Goal: Information Seeking & Learning: Learn about a topic

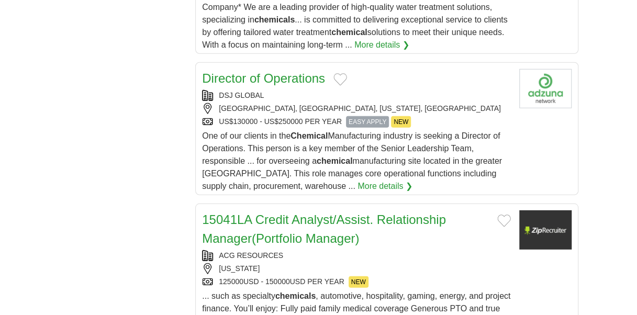
drag, startPoint x: 0, startPoint y: 0, endPoint x: 268, endPoint y: 75, distance: 277.8
click at [268, 75] on link "Director of Operations" at bounding box center [263, 78] width 123 height 14
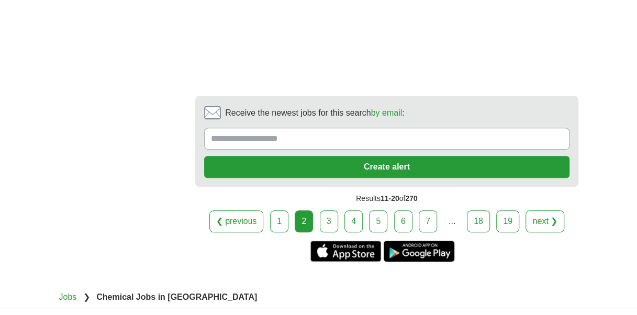
scroll to position [2133, 0]
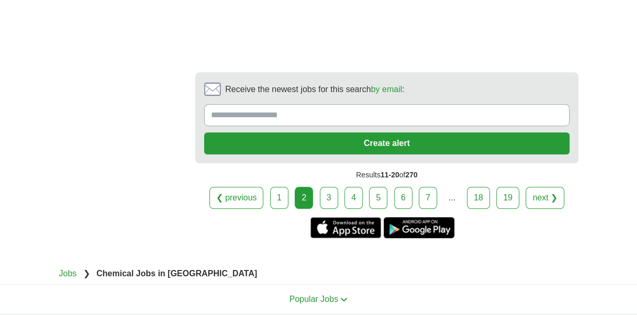
click at [327, 187] on link "3" at bounding box center [329, 198] width 18 height 22
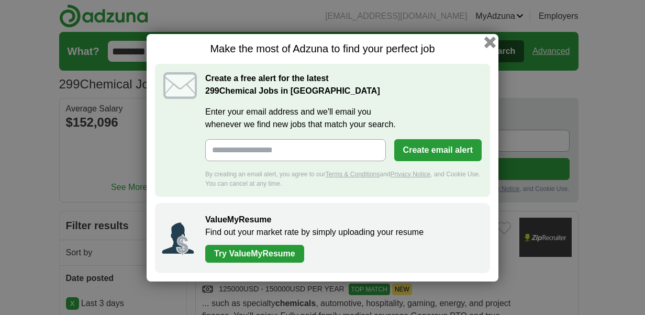
click at [487, 45] on button "button" at bounding box center [490, 42] width 12 height 12
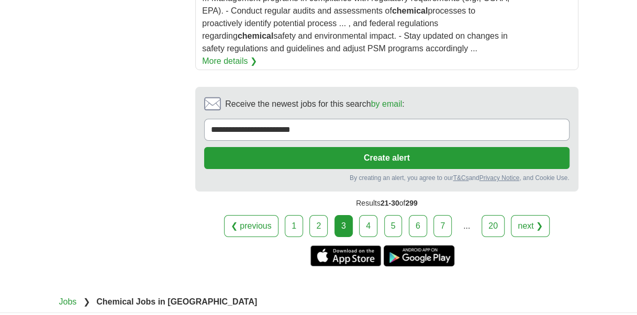
scroll to position [1743, 0]
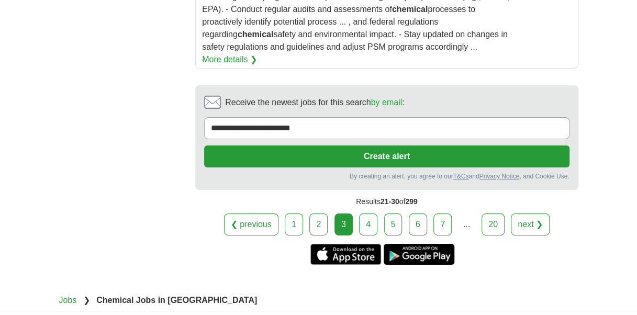
click at [367, 214] on link "4" at bounding box center [368, 225] width 18 height 22
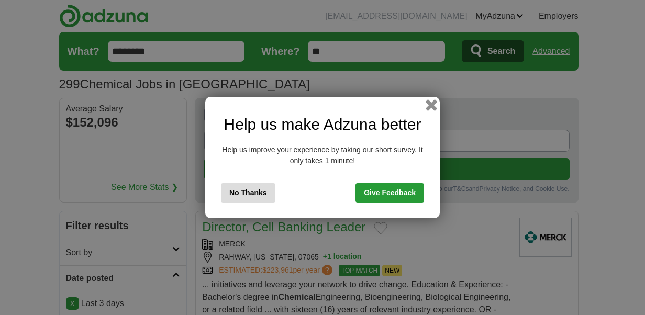
click at [430, 102] on button "button" at bounding box center [432, 105] width 12 height 12
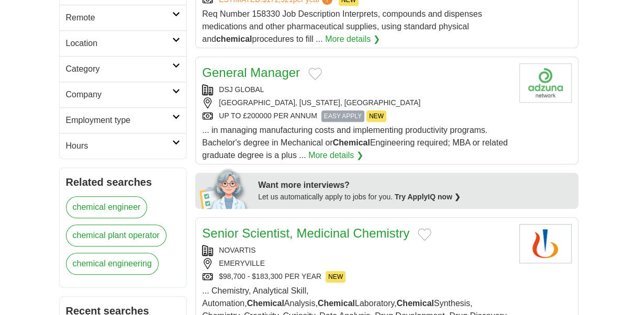
scroll to position [433, 0]
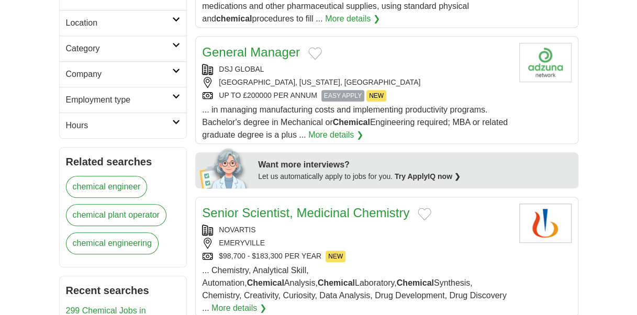
click at [270, 47] on link "General Manager" at bounding box center [251, 52] width 98 height 14
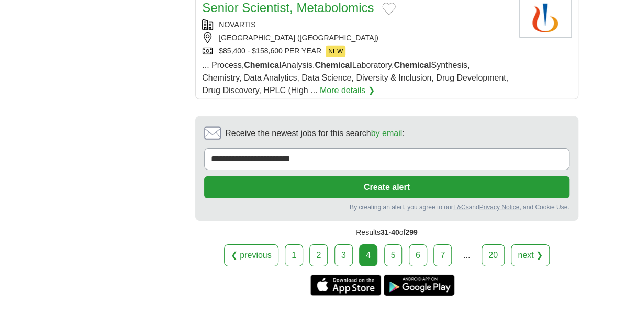
scroll to position [1528, 0]
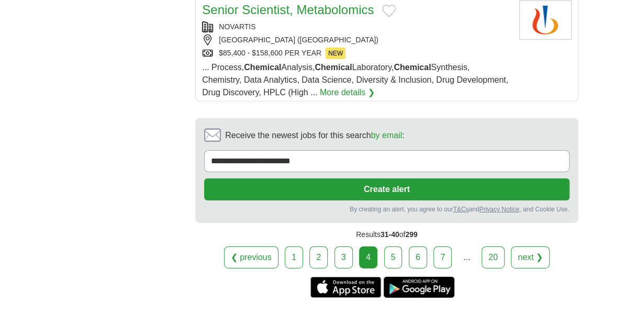
click at [395, 247] on link "5" at bounding box center [393, 258] width 18 height 22
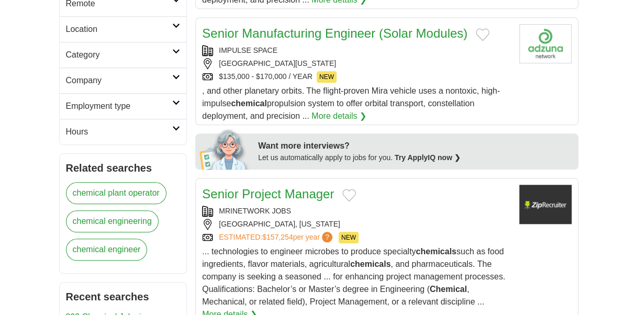
scroll to position [461, 0]
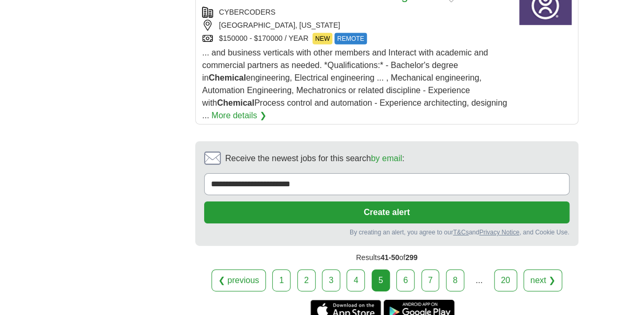
scroll to position [1550, 0]
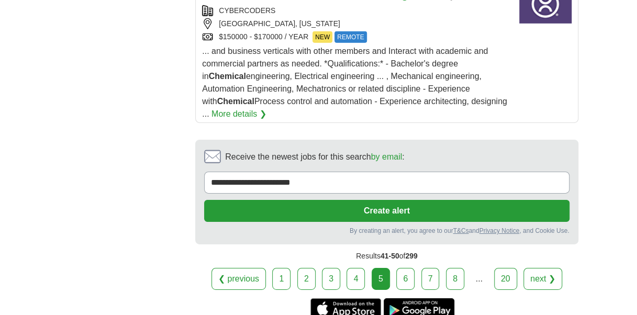
click at [404, 268] on link "6" at bounding box center [405, 279] width 18 height 22
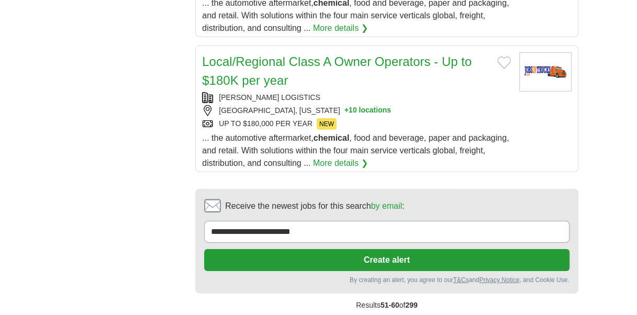
scroll to position [1466, 0]
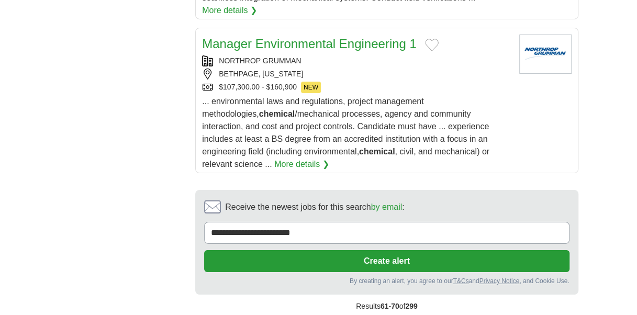
scroll to position [1697, 0]
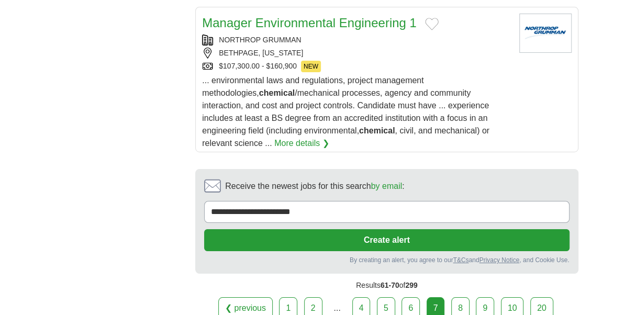
click at [453, 297] on link "8" at bounding box center [460, 308] width 18 height 22
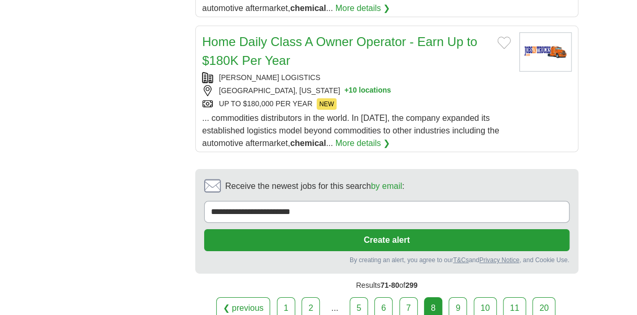
scroll to position [1529, 0]
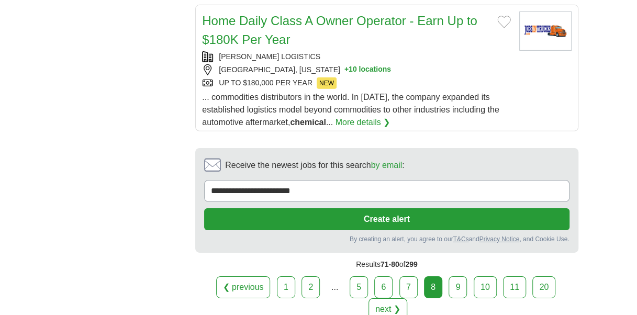
click at [456, 276] on link "9" at bounding box center [458, 287] width 18 height 22
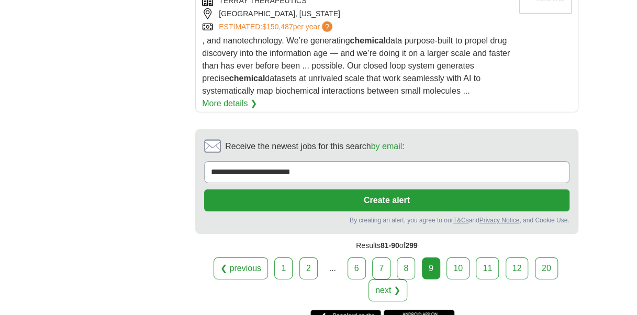
scroll to position [1592, 0]
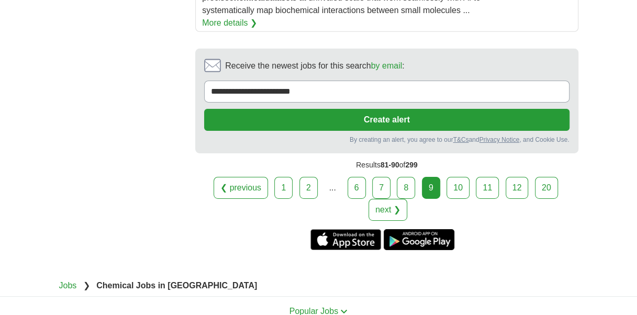
click at [455, 177] on link "10" at bounding box center [458, 188] width 23 height 22
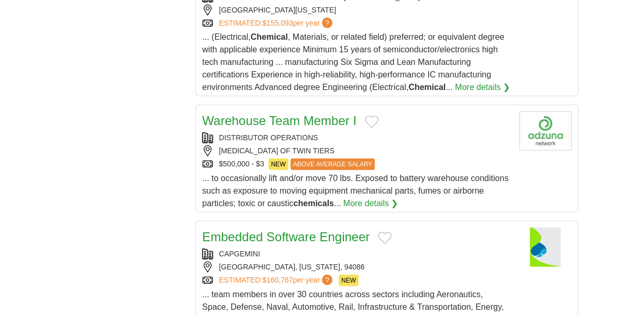
scroll to position [1110, 0]
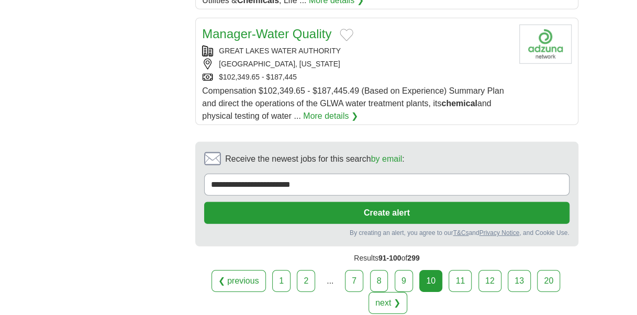
scroll to position [1424, 0]
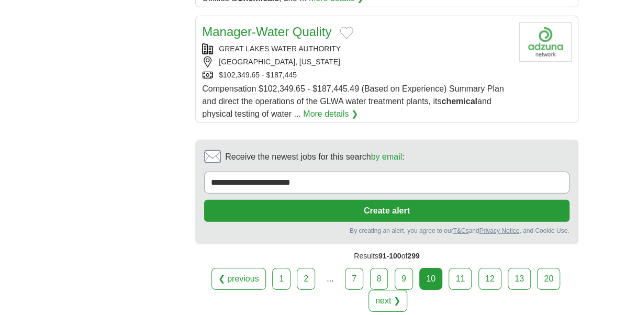
click at [464, 269] on link "11" at bounding box center [460, 279] width 23 height 22
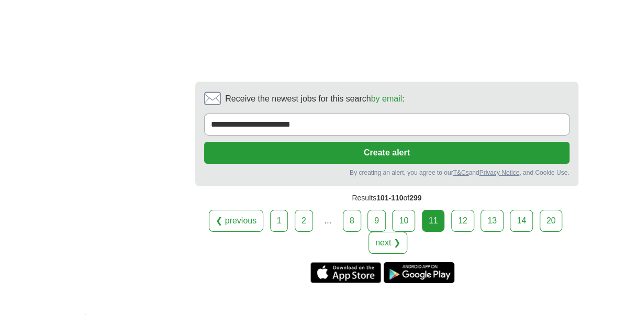
scroll to position [1697, 0]
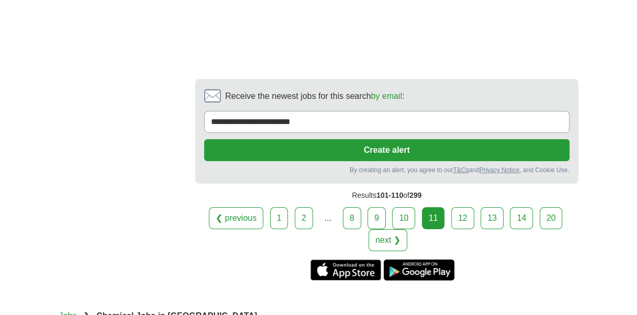
click at [460, 207] on link "12" at bounding box center [462, 218] width 23 height 22
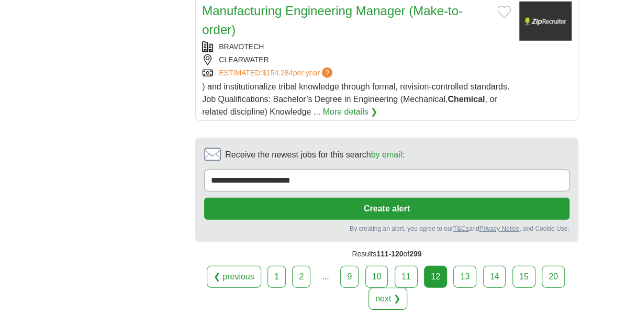
scroll to position [1403, 0]
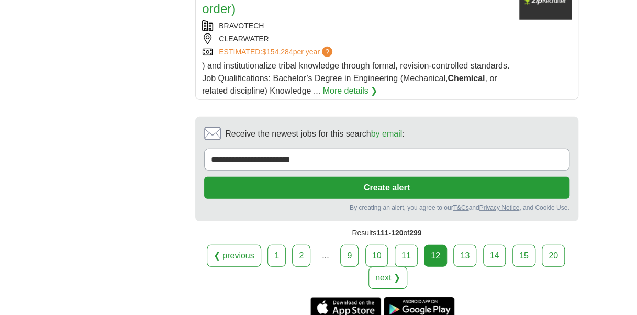
click at [459, 247] on link "13" at bounding box center [464, 256] width 23 height 22
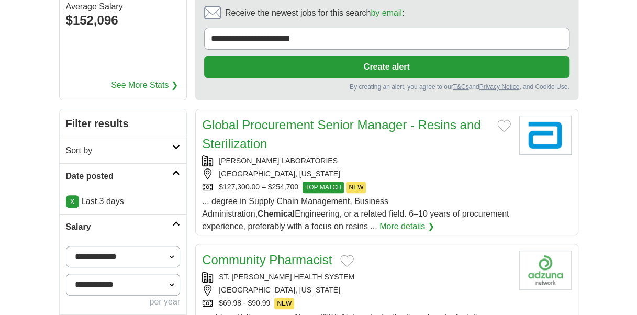
scroll to position [126, 0]
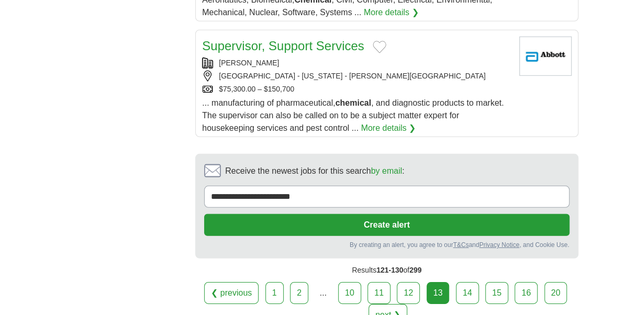
scroll to position [1424, 0]
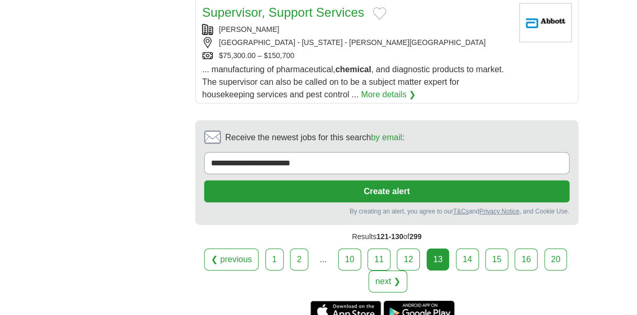
click at [464, 249] on link "14" at bounding box center [467, 260] width 23 height 22
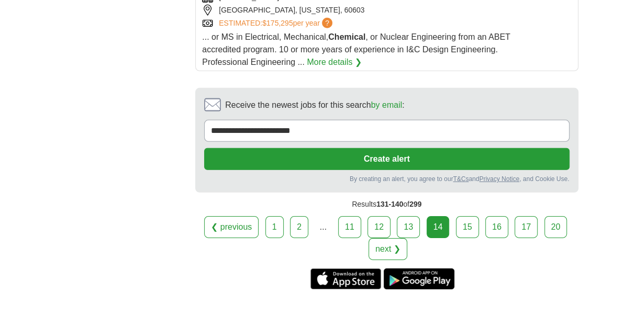
scroll to position [1466, 0]
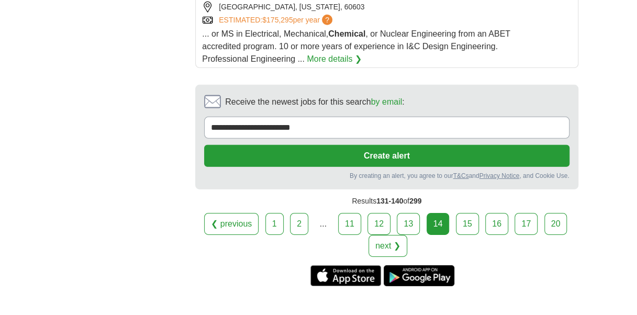
click at [465, 213] on link "15" at bounding box center [467, 224] width 23 height 22
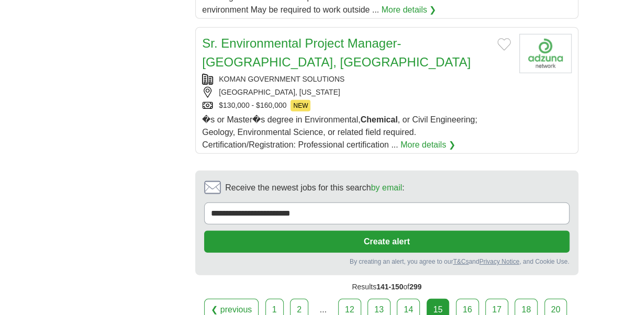
scroll to position [1382, 0]
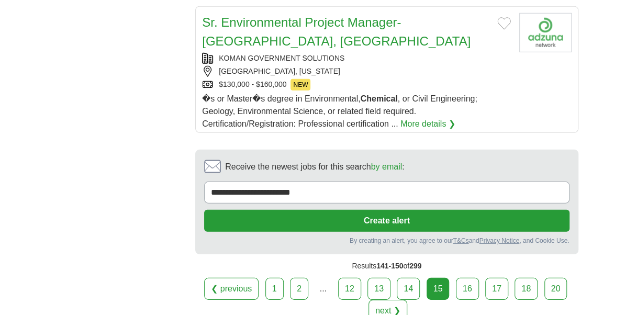
click at [472, 278] on link "16" at bounding box center [467, 289] width 23 height 22
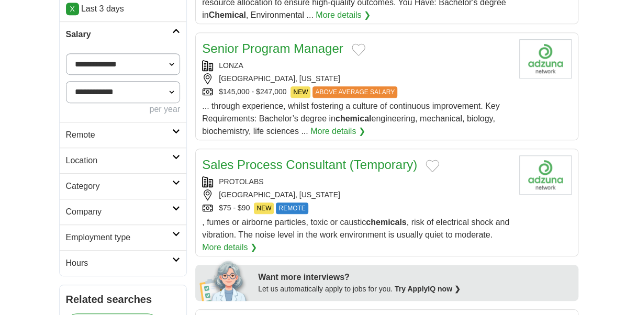
scroll to position [293, 0]
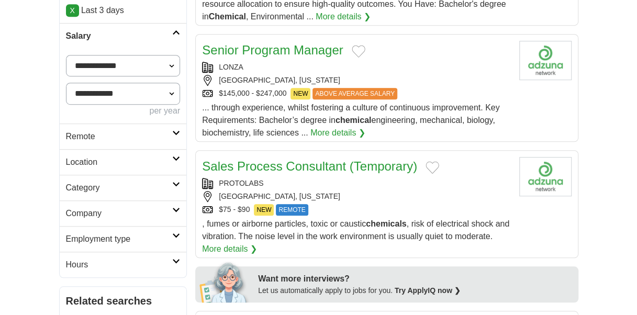
click at [285, 47] on link "Senior Program Manager" at bounding box center [272, 50] width 141 height 14
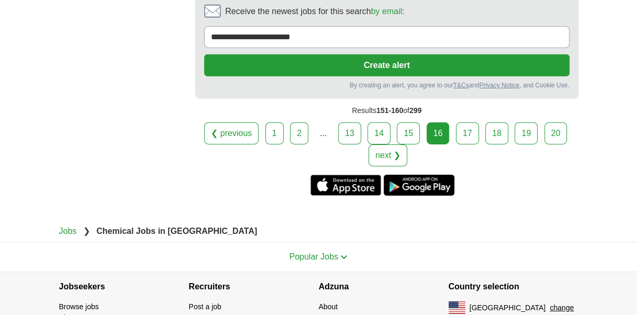
scroll to position [1550, 0]
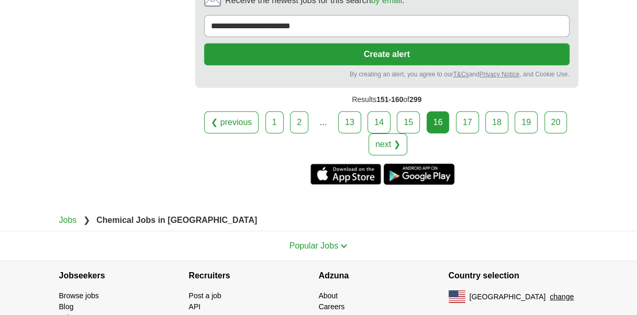
click at [469, 112] on link "17" at bounding box center [467, 123] width 23 height 22
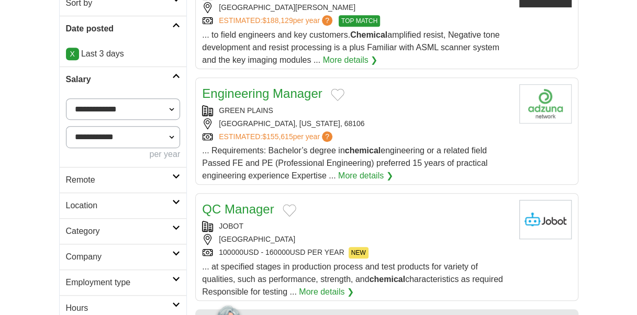
scroll to position [251, 0]
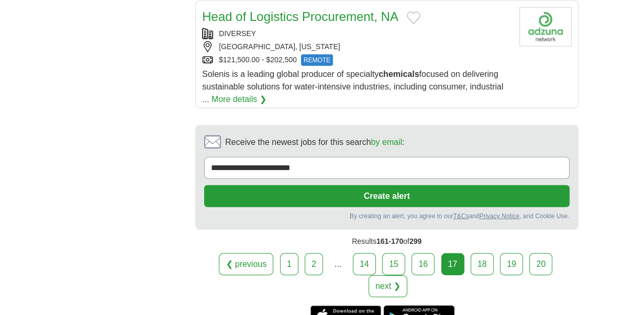
scroll to position [1445, 0]
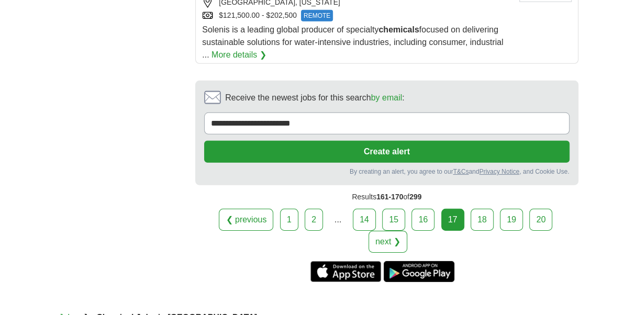
click at [471, 209] on link "18" at bounding box center [482, 220] width 23 height 22
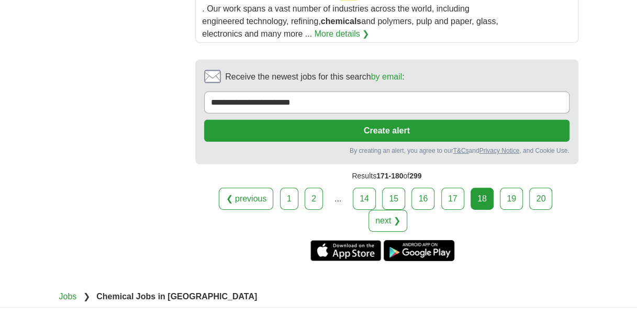
scroll to position [1466, 0]
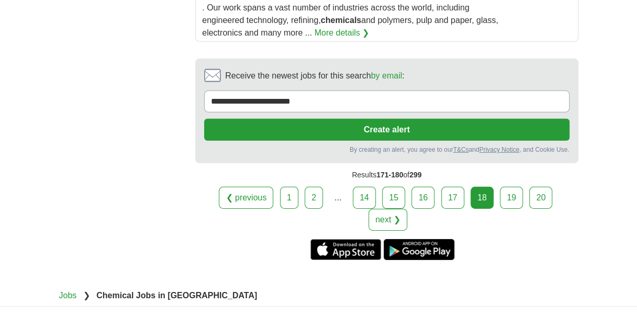
click at [500, 187] on link "19" at bounding box center [511, 198] width 23 height 22
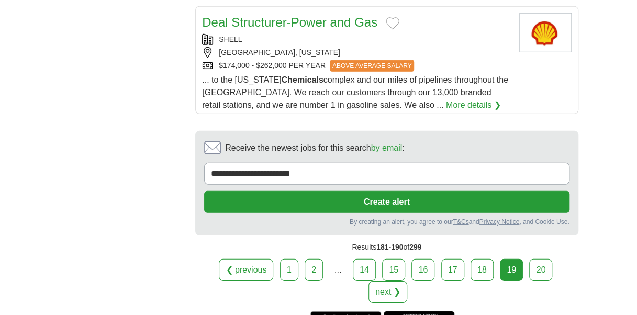
scroll to position [1403, 0]
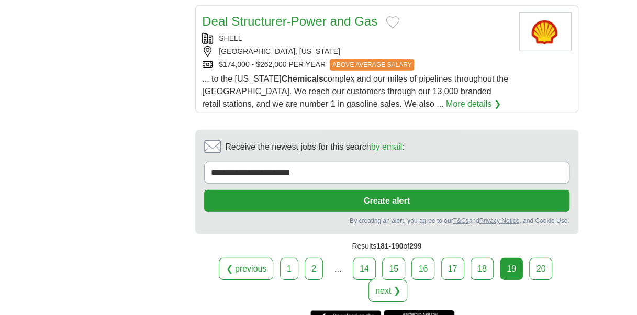
click at [529, 258] on link "20" at bounding box center [540, 269] width 23 height 22
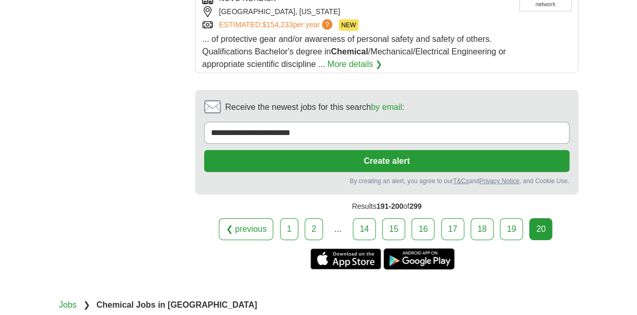
scroll to position [1466, 0]
